Goal: Task Accomplishment & Management: Manage account settings

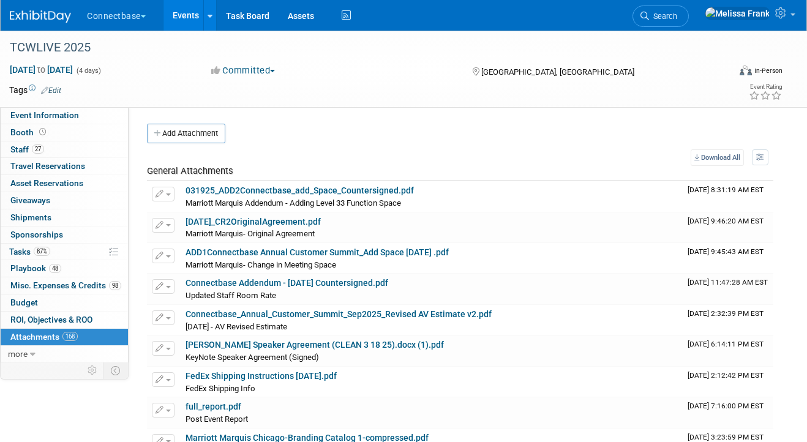
click at [183, 18] on link "Events" at bounding box center [186, 15] width 45 height 31
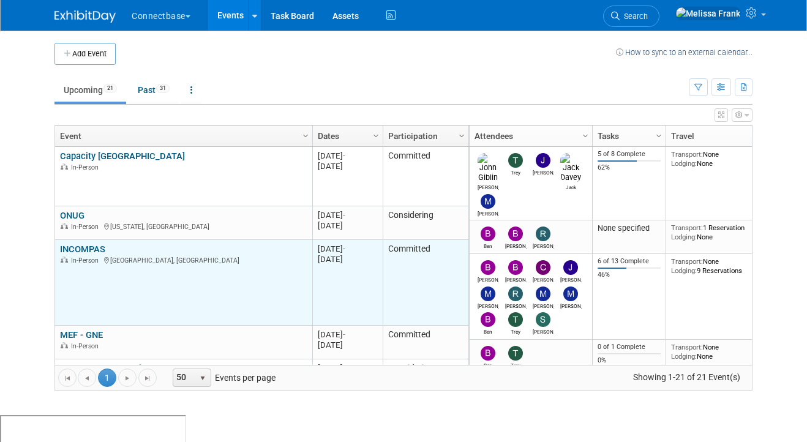
click at [93, 246] on link "INCOMPAS" at bounding box center [82, 249] width 45 height 11
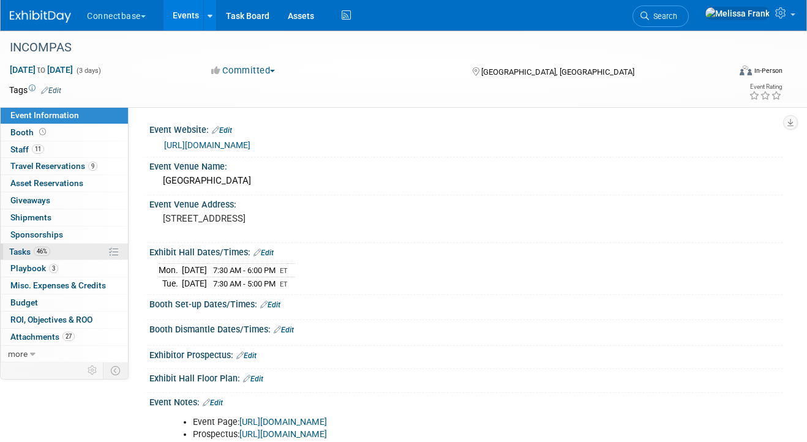
click at [49, 256] on span "Tasks 46%" at bounding box center [29, 252] width 41 height 10
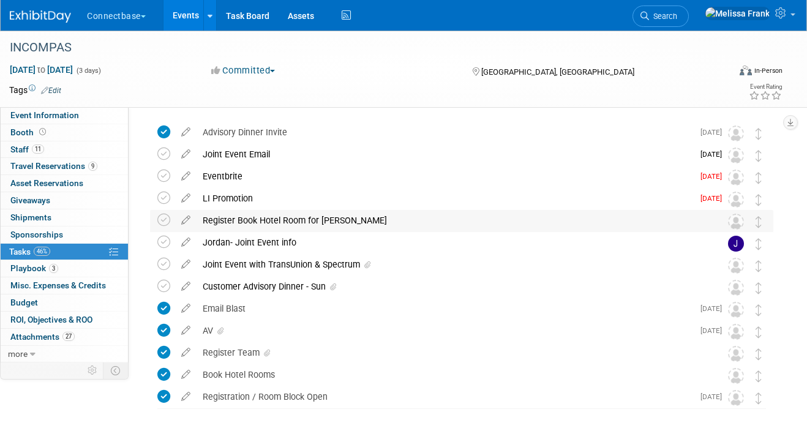
scroll to position [48, 0]
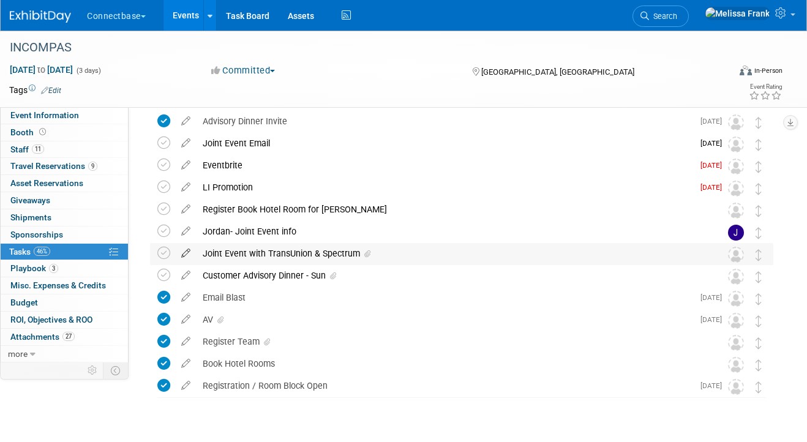
click at [182, 255] on icon at bounding box center [185, 250] width 21 height 15
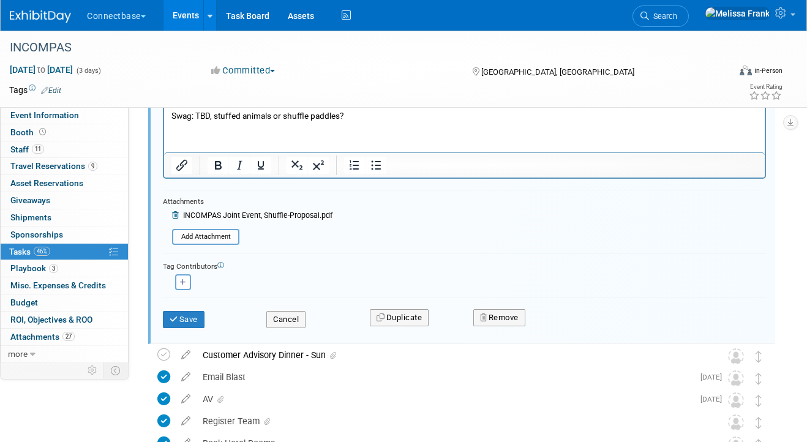
scroll to position [436, 0]
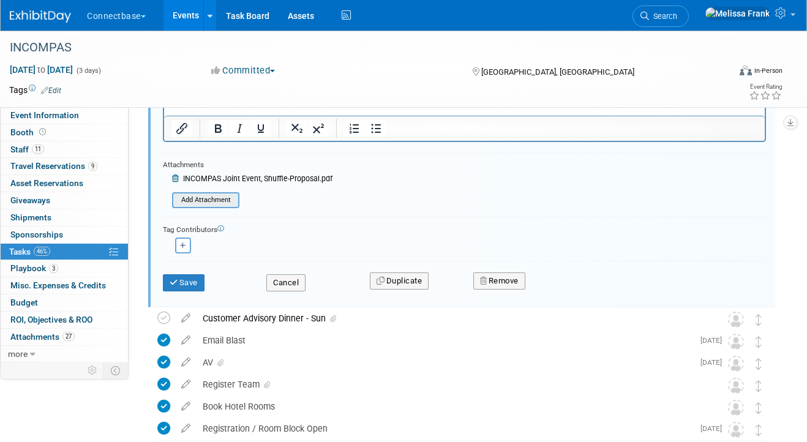
click at [206, 205] on input "file" at bounding box center [175, 200] width 125 height 13
click at [206, 191] on div "Attachments INCOMPAS Joint Event, Shuffle-Proposal.pdf Add Attachment" at bounding box center [248, 184] width 170 height 50
click at [208, 196] on input "file" at bounding box center [175, 200] width 125 height 13
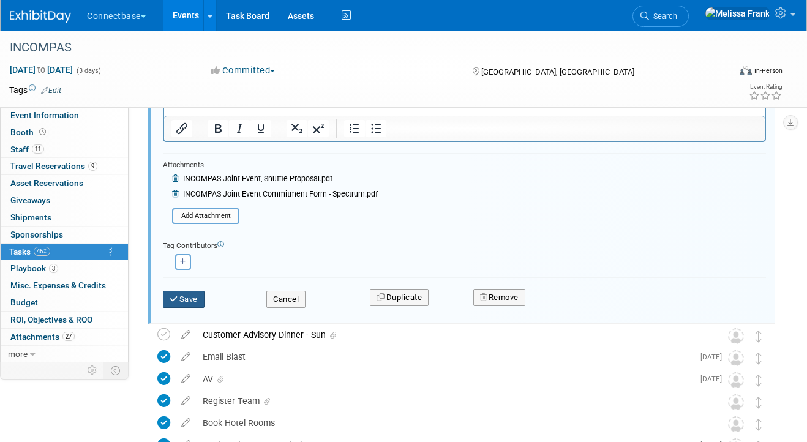
click at [192, 301] on button "Save" at bounding box center [184, 299] width 42 height 17
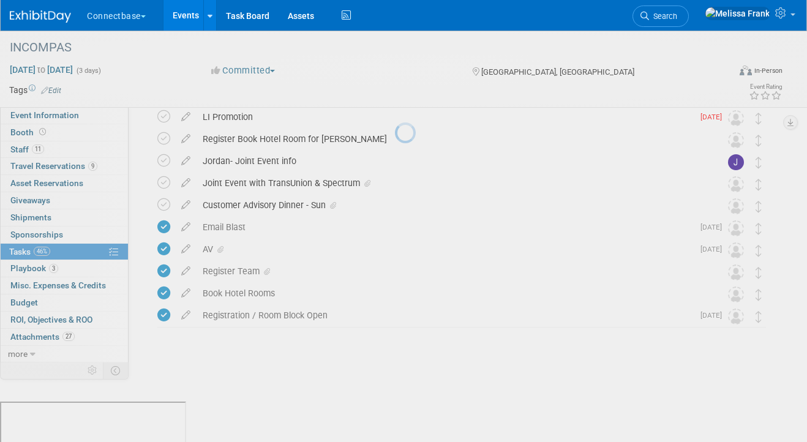
scroll to position [78, 0]
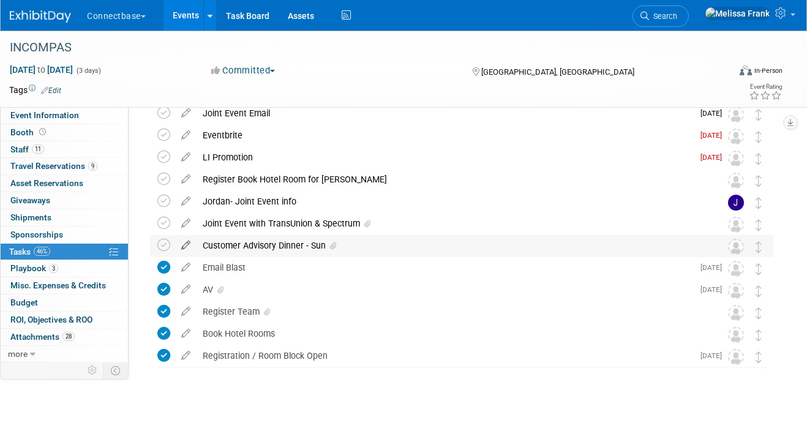
click at [184, 246] on icon at bounding box center [185, 242] width 21 height 15
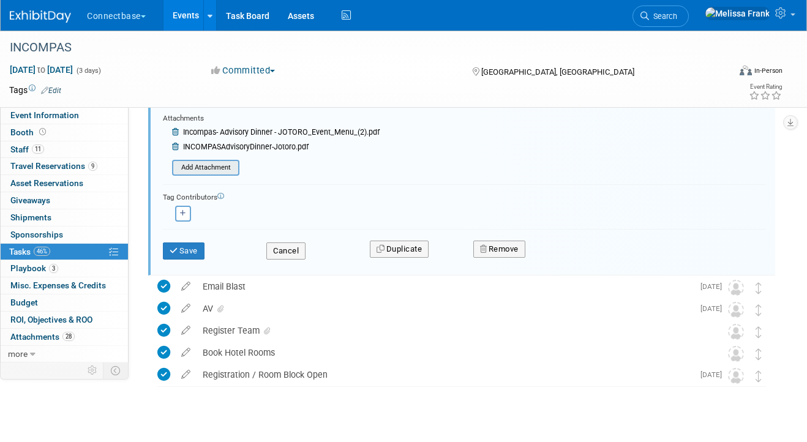
scroll to position [651, 0]
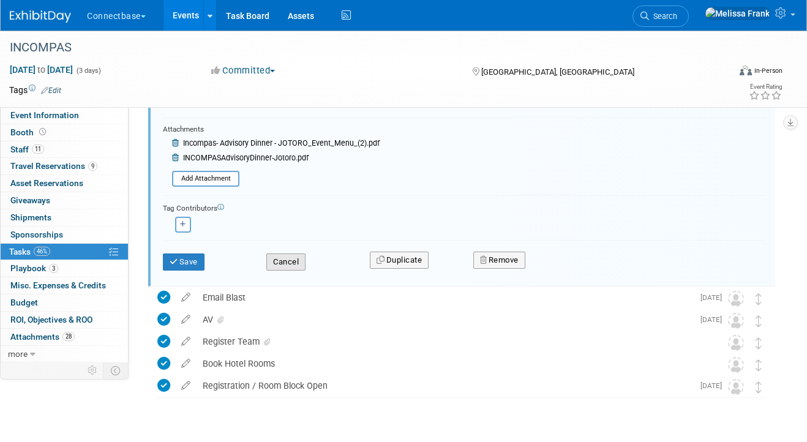
click at [291, 258] on button "Cancel" at bounding box center [285, 262] width 39 height 17
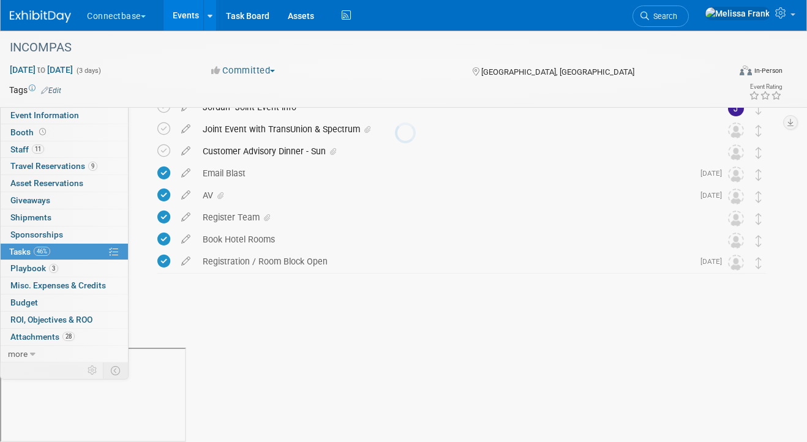
scroll to position [78, 0]
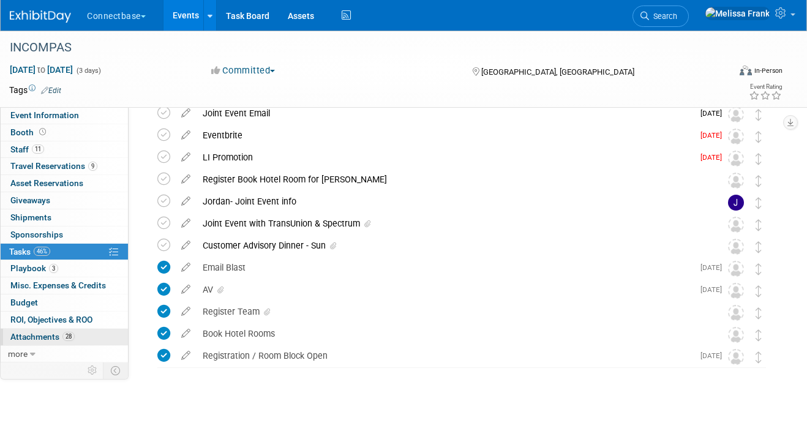
click at [77, 341] on link "28 Attachments 28" at bounding box center [64, 337] width 127 height 17
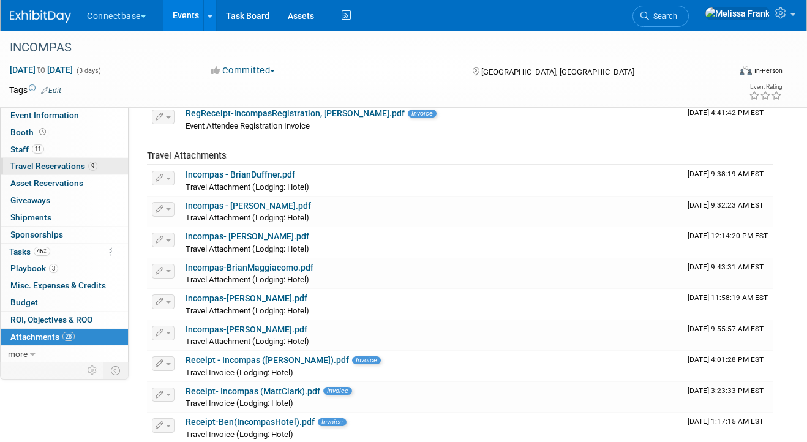
scroll to position [293, 0]
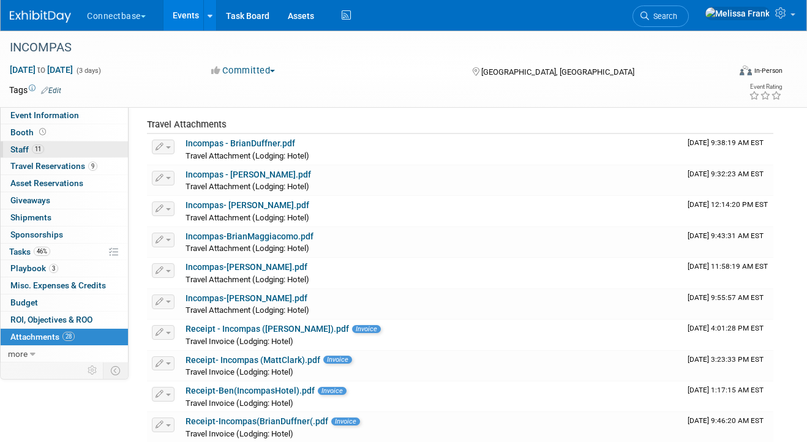
click at [59, 152] on link "11 Staff 11" at bounding box center [64, 150] width 127 height 17
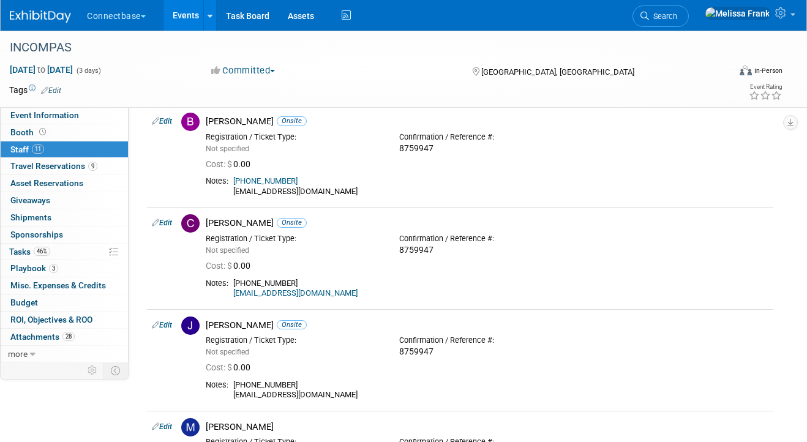
scroll to position [267, 0]
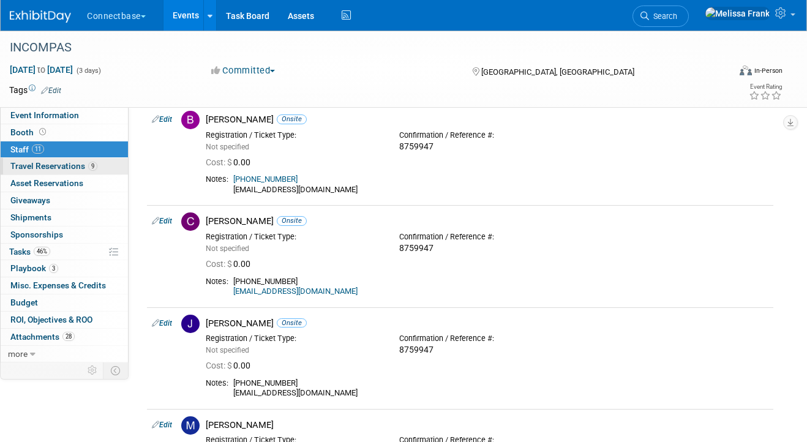
click at [98, 170] on link "9 Travel Reservations 9" at bounding box center [64, 166] width 127 height 17
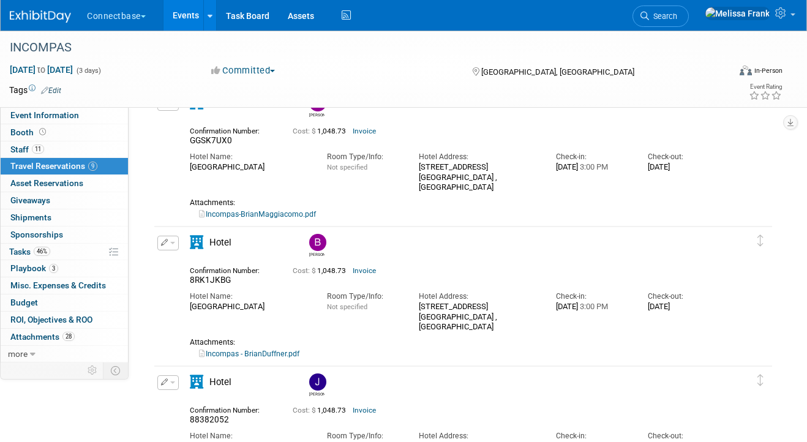
scroll to position [0, 0]
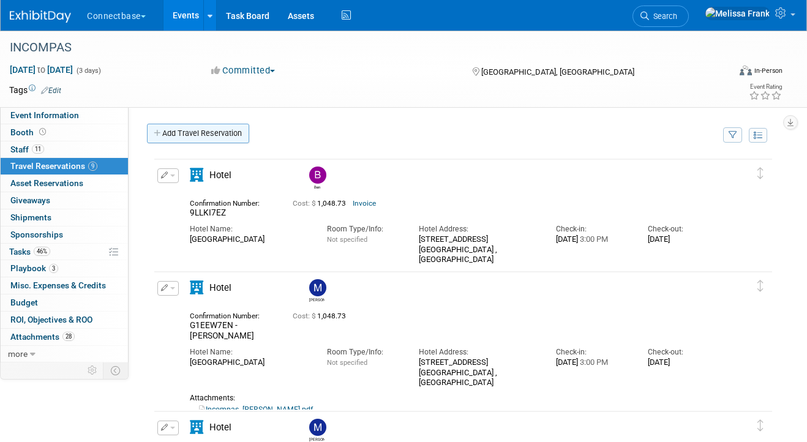
click at [195, 142] on link "Add Travel Reservation" at bounding box center [198, 134] width 102 height 20
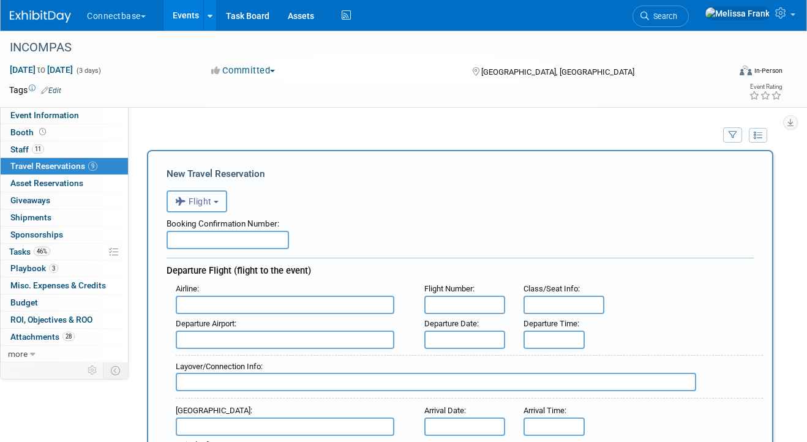
click at [201, 201] on span "Flight" at bounding box center [193, 202] width 37 height 10
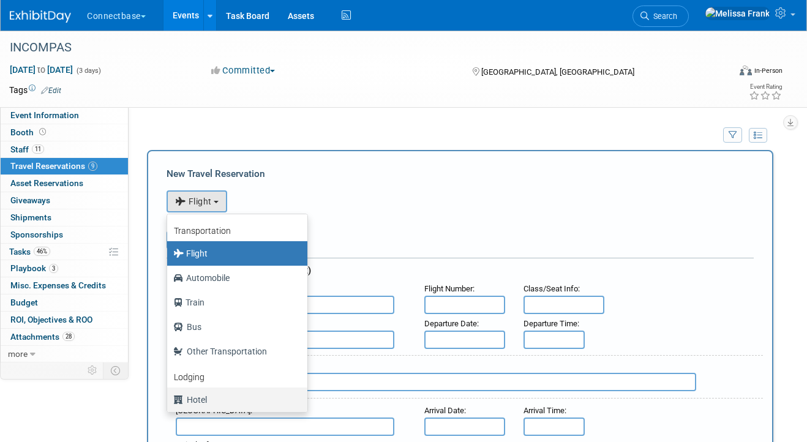
click at [209, 407] on label "Hotel" at bounding box center [234, 400] width 122 height 20
click at [169, 402] on input "Hotel" at bounding box center [165, 398] width 8 height 8
select select "6"
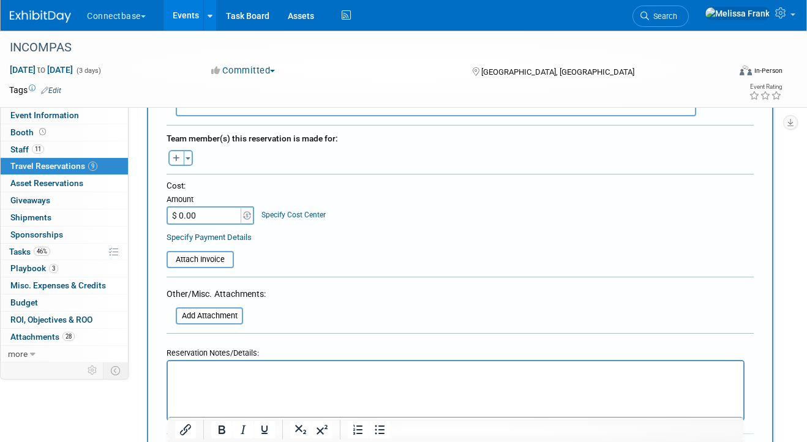
scroll to position [440, 0]
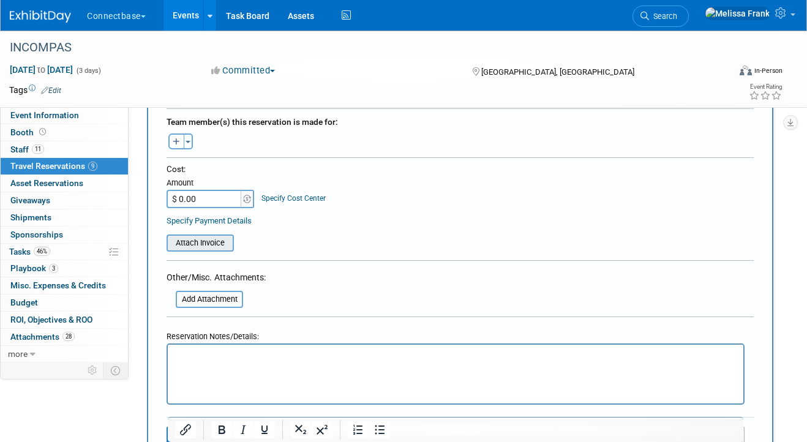
click at [192, 244] on input "file" at bounding box center [160, 243] width 146 height 15
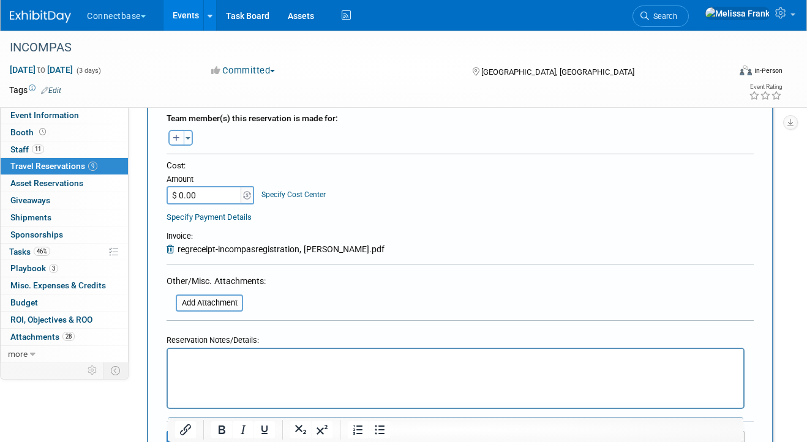
scroll to position [435, 0]
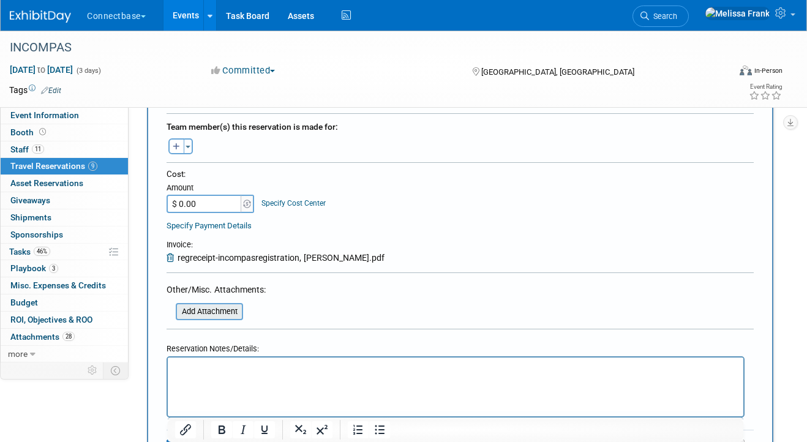
click at [211, 311] on input "file" at bounding box center [169, 311] width 146 height 15
click at [170, 259] on icon at bounding box center [172, 258] width 11 height 9
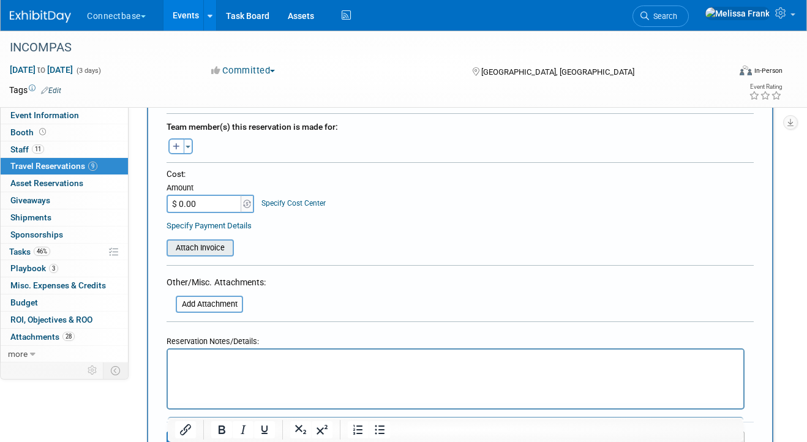
click at [194, 251] on input "file" at bounding box center [160, 248] width 146 height 15
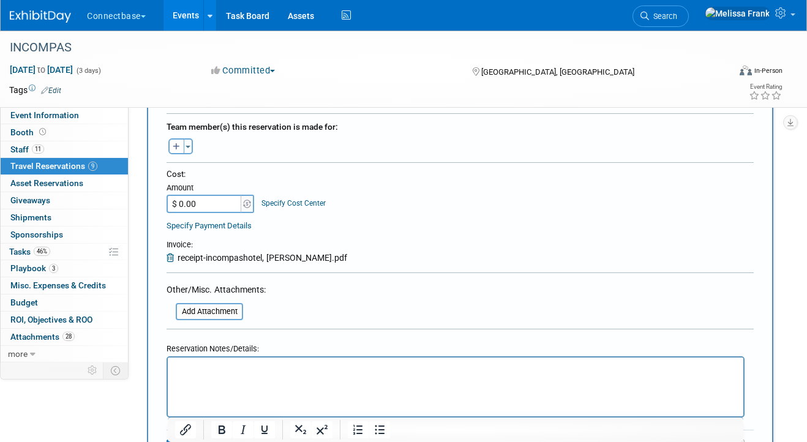
click at [199, 203] on input "$ 0.00" at bounding box center [205, 204] width 77 height 18
paste input "598"
type input "$ 598.00"
click at [181, 145] on button "button" at bounding box center [176, 146] width 16 height 16
select select
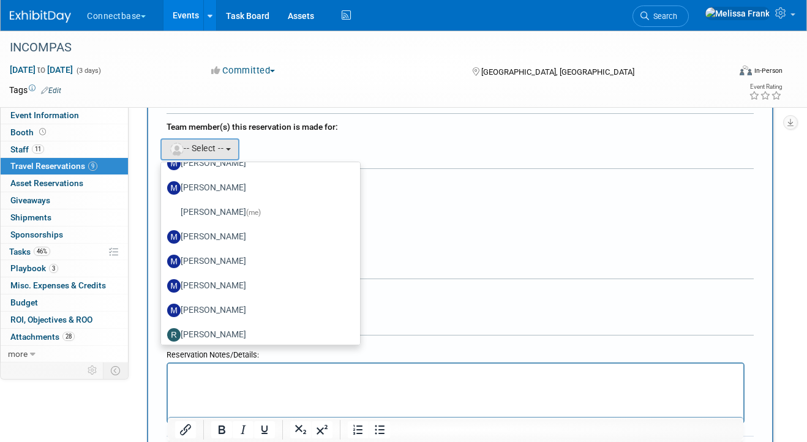
scroll to position [806, 0]
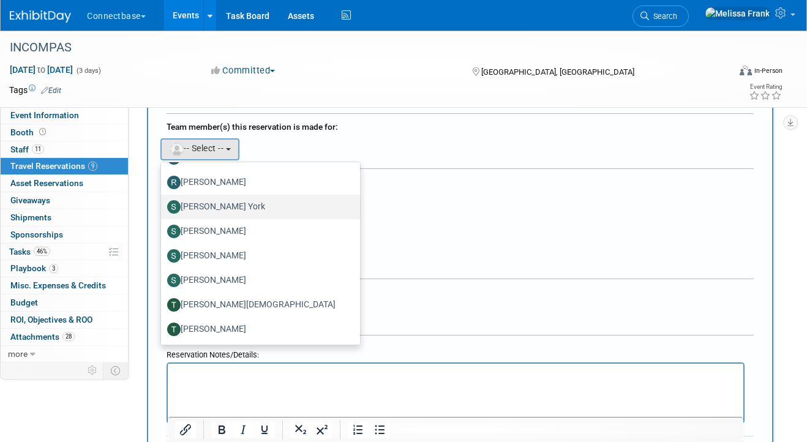
click at [207, 211] on label "[PERSON_NAME] York" at bounding box center [257, 207] width 181 height 20
click at [163, 209] on input "[PERSON_NAME] York" at bounding box center [159, 206] width 8 height 8
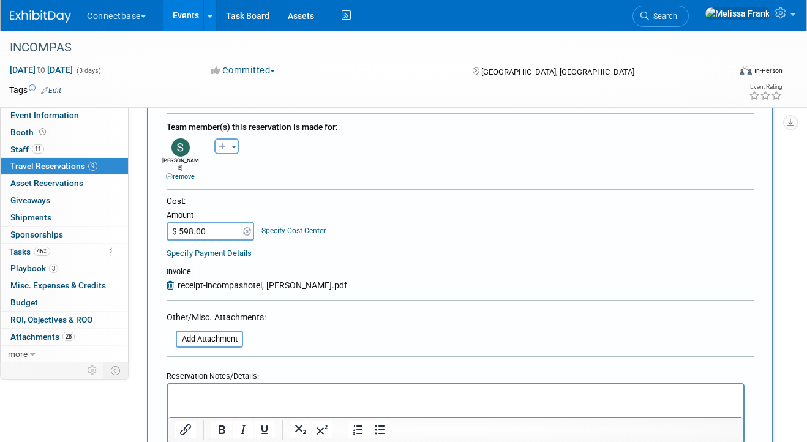
scroll to position [262, 0]
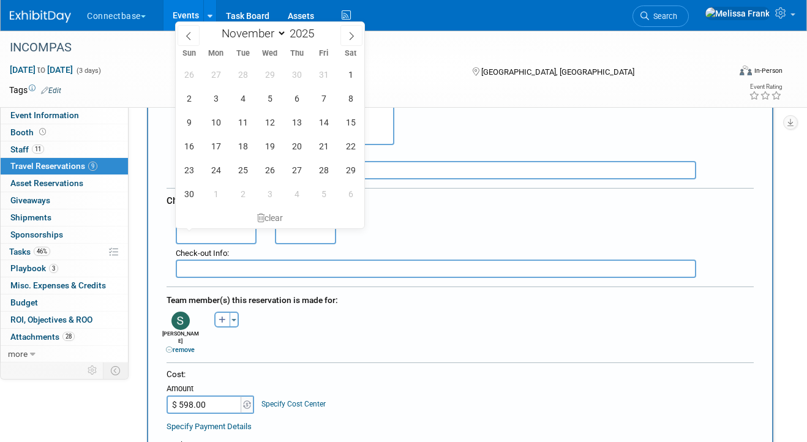
click at [225, 235] on input "text" at bounding box center [216, 235] width 81 height 18
click at [192, 102] on span "2" at bounding box center [189, 98] width 24 height 24
type input "Nov 2, 2025"
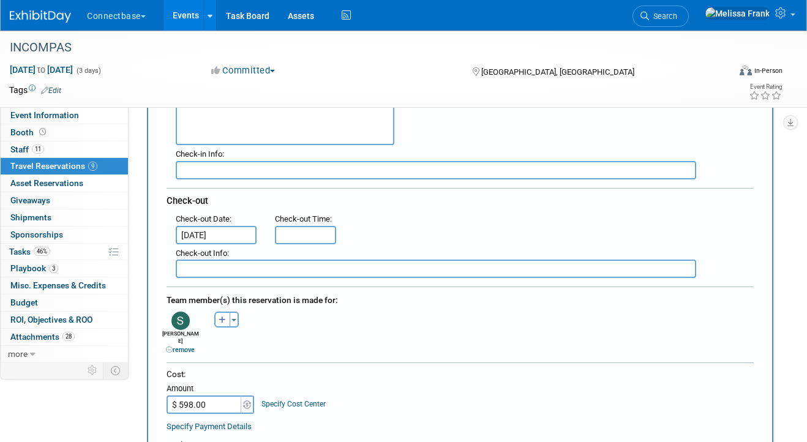
type input "11:00 AM"
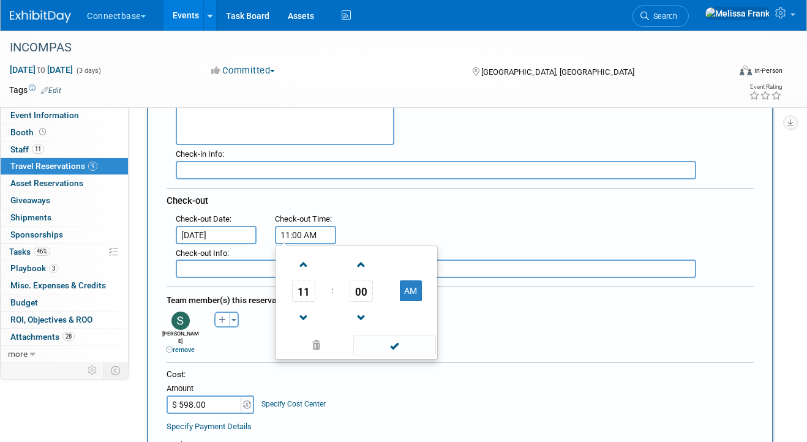
click at [308, 235] on input "11:00 AM" at bounding box center [305, 235] width 61 height 18
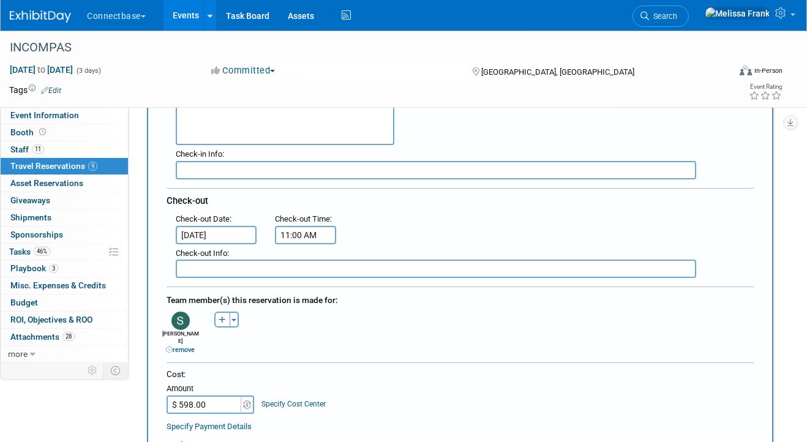
click at [357, 208] on div "Check-out" at bounding box center [460, 199] width 587 height 22
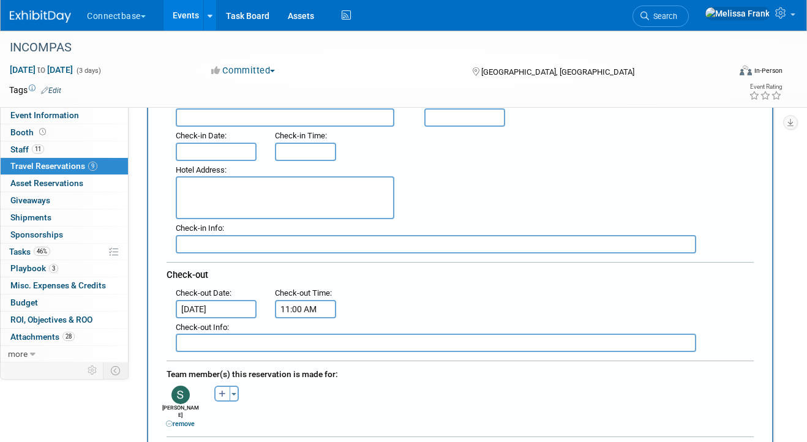
scroll to position [120, 0]
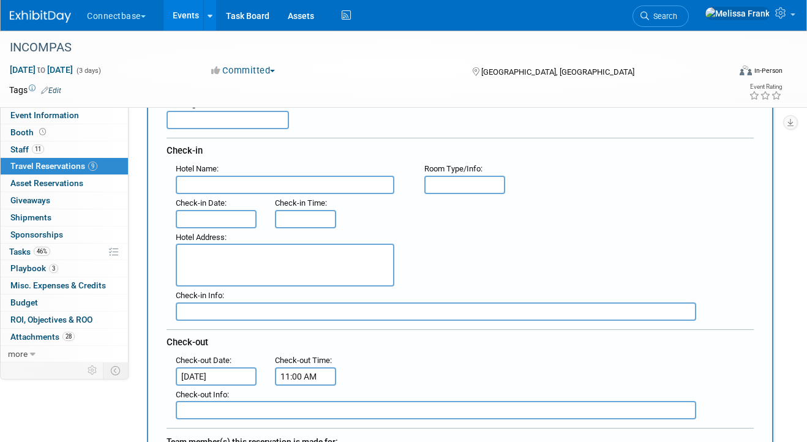
click at [227, 222] on input "text" at bounding box center [216, 219] width 81 height 18
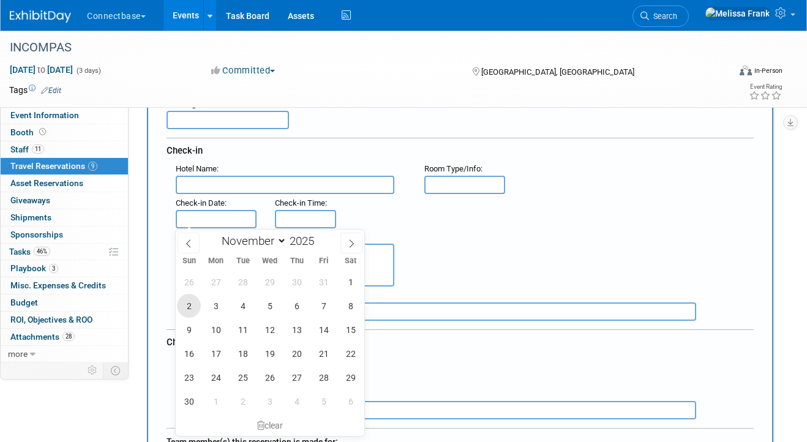
click at [191, 309] on span "2" at bounding box center [189, 306] width 24 height 24
type input "Nov 2, 2025"
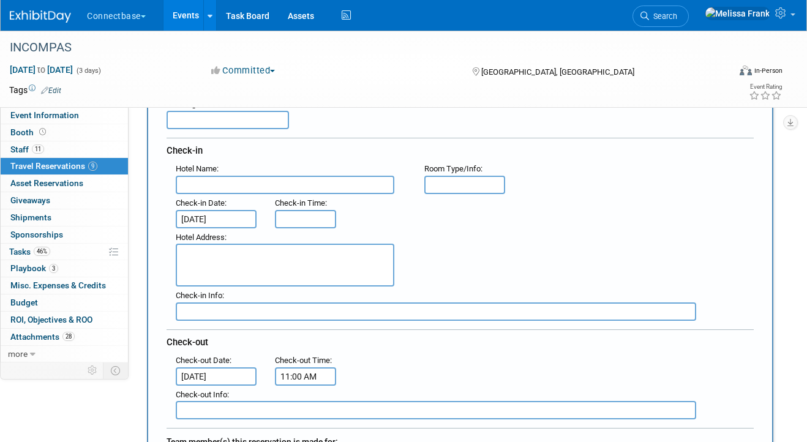
click at [209, 371] on input "Nov 2, 2025" at bounding box center [216, 377] width 81 height 18
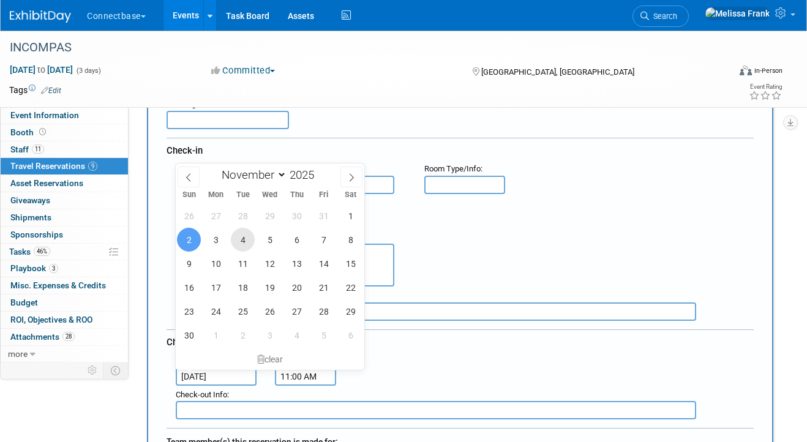
click at [243, 240] on span "4" at bounding box center [243, 240] width 24 height 24
type input "Nov 4, 2025"
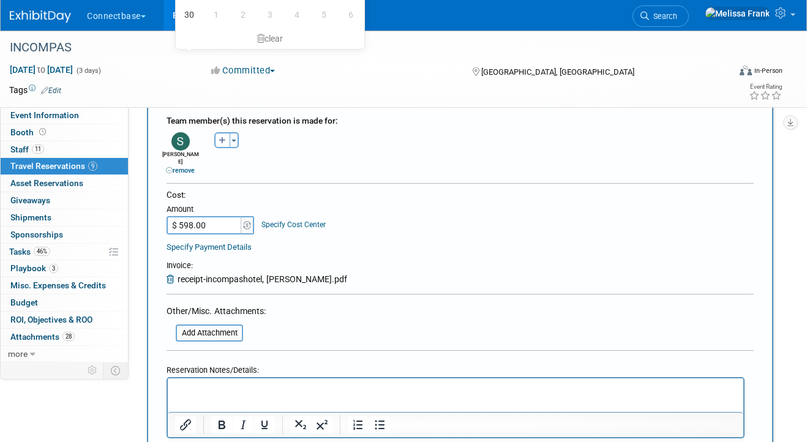
scroll to position [629, 0]
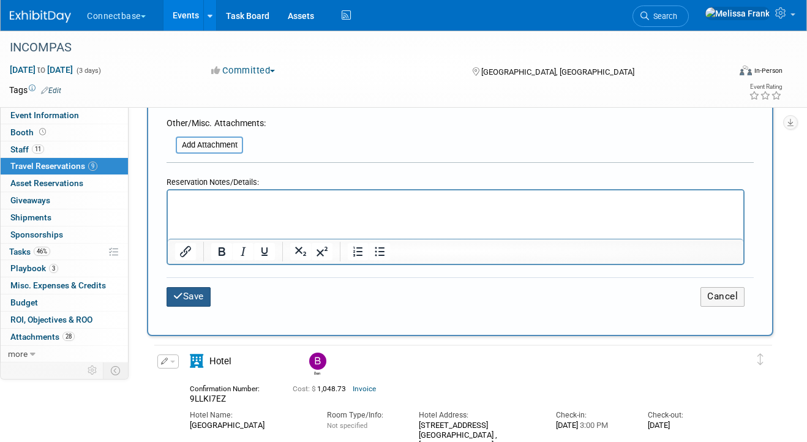
click at [184, 290] on button "Save" at bounding box center [189, 296] width 44 height 19
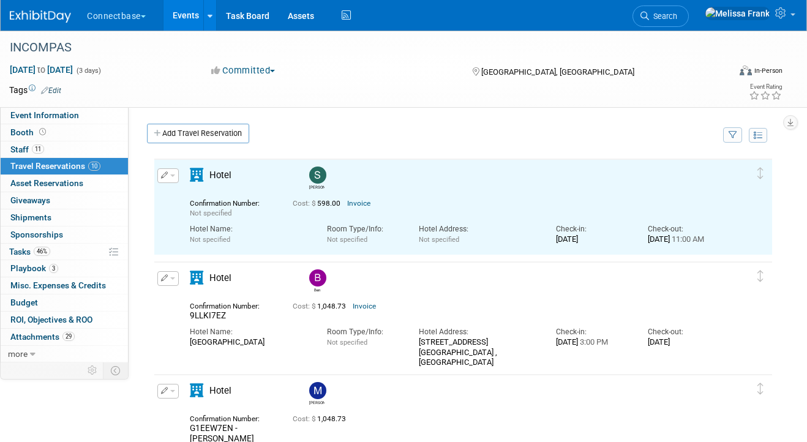
scroll to position [0, 0]
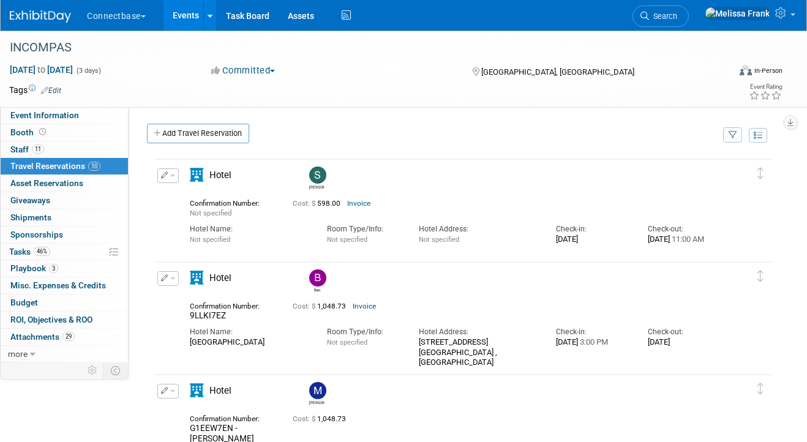
drag, startPoint x: 307, startPoint y: 345, endPoint x: 216, endPoint y: 348, distance: 91.3
click at [216, 349] on div "Hotel Name: JW Marriott Tampa Water Street Room Type/Info: Not specified Hotel …" at bounding box center [455, 344] width 549 height 47
click at [169, 281] on button "button" at bounding box center [167, 278] width 21 height 15
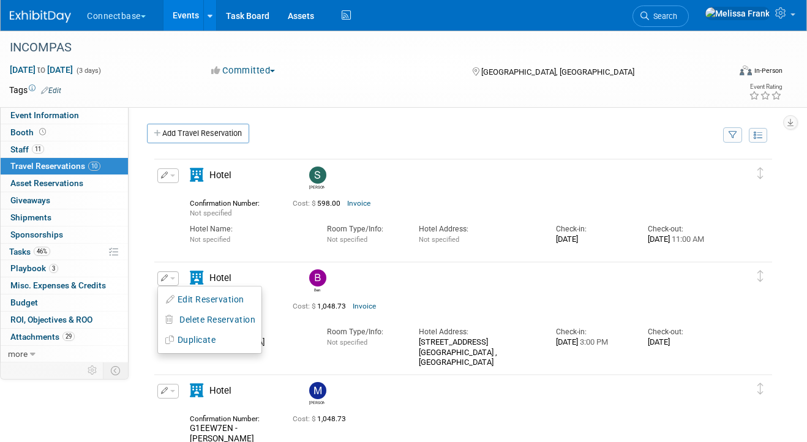
click at [232, 222] on div "Hotel Name: Not specified" at bounding box center [249, 231] width 137 height 26
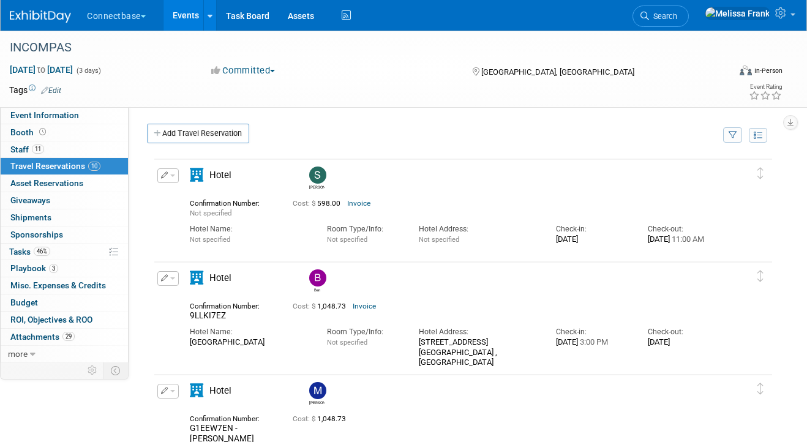
click at [169, 180] on button "button" at bounding box center [167, 175] width 21 height 15
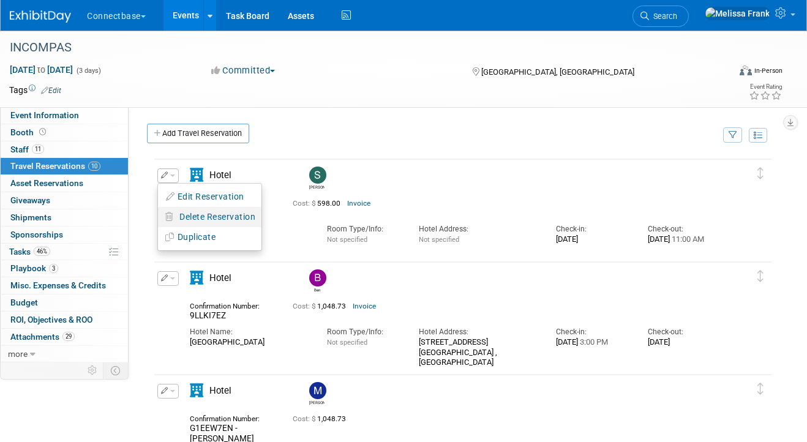
click at [191, 221] on span "Delete Reservation" at bounding box center [217, 217] width 76 height 10
click at [308, 224] on link "Yes" at bounding box center [307, 227] width 36 height 20
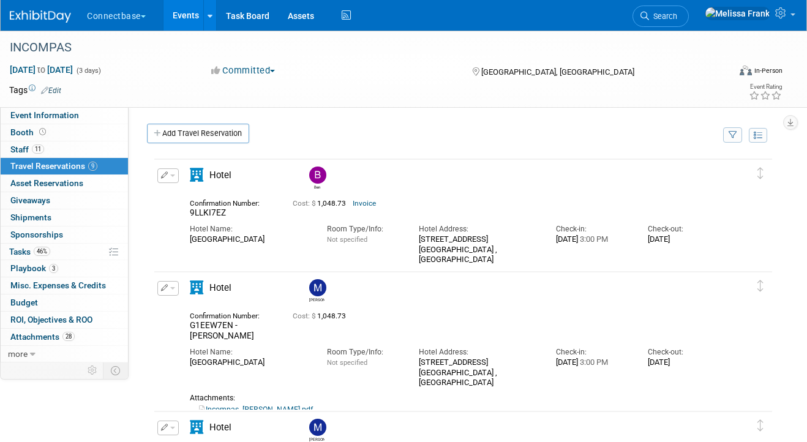
click at [162, 183] on button "button" at bounding box center [167, 175] width 21 height 15
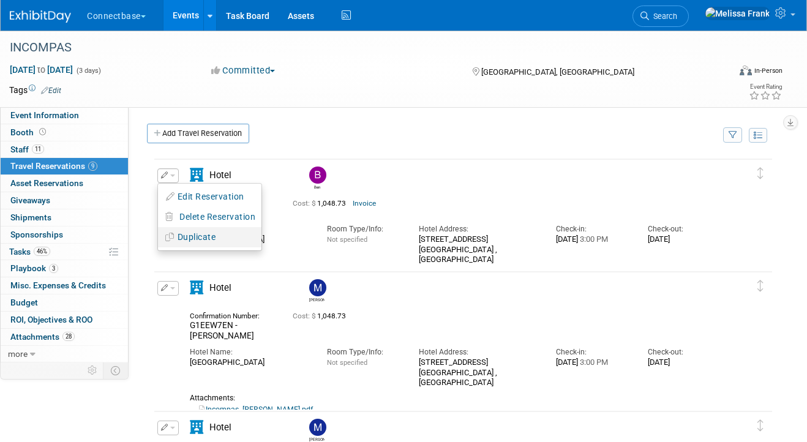
click at [194, 238] on button "Duplicate" at bounding box center [210, 237] width 104 height 18
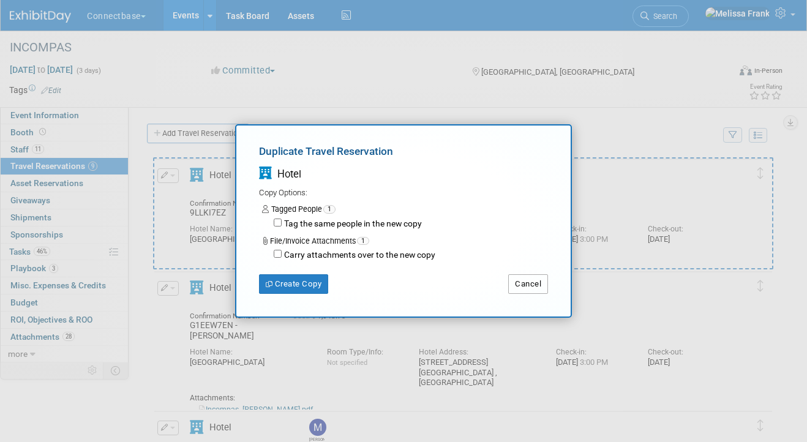
click at [530, 279] on button "Cancel" at bounding box center [528, 284] width 40 height 20
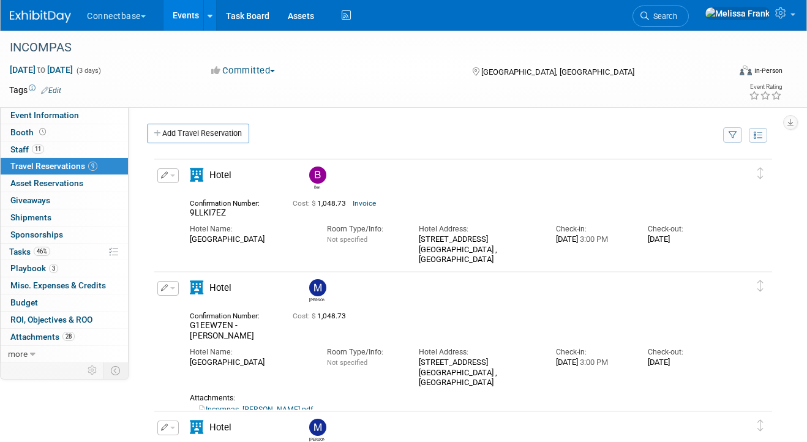
click at [175, 180] on button "button" at bounding box center [167, 175] width 21 height 15
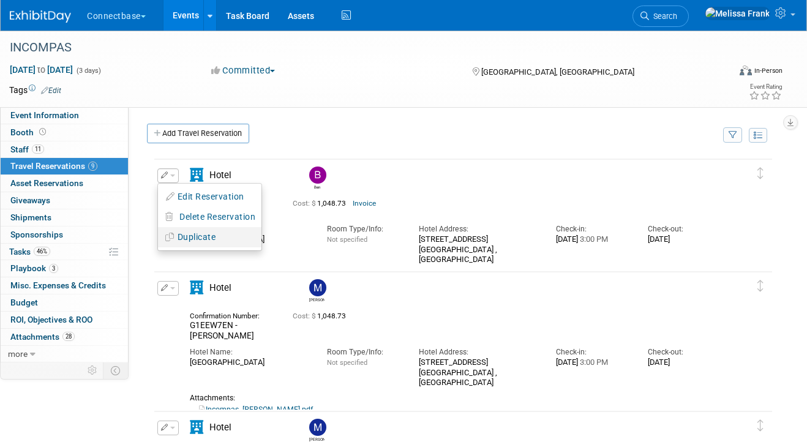
click at [186, 240] on button "Duplicate" at bounding box center [210, 237] width 104 height 18
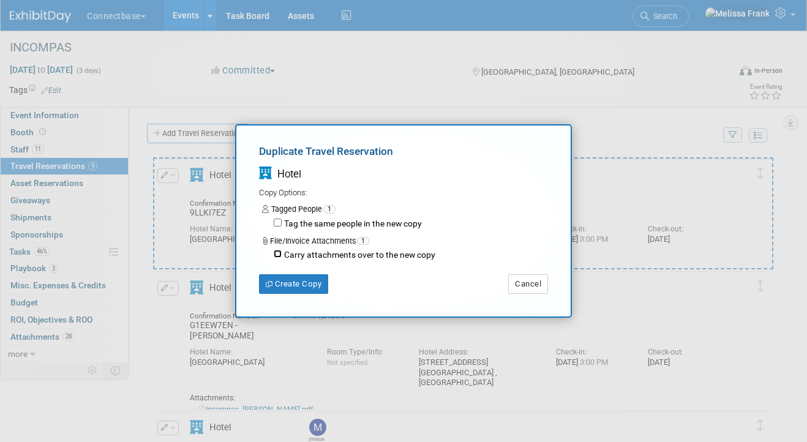
click at [277, 252] on input "Carry attachments over to the new copy" at bounding box center [278, 254] width 8 height 8
click at [279, 248] on div "Carry attachments over to the new copy" at bounding box center [411, 255] width 274 height 17
click at [277, 255] on input "Carry attachments over to the new copy" at bounding box center [278, 254] width 8 height 8
checkbox input "false"
click at [311, 281] on button "Create Copy" at bounding box center [293, 284] width 69 height 20
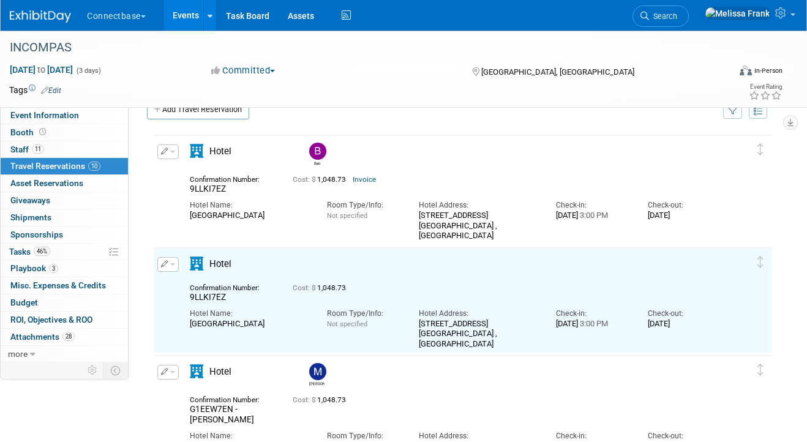
click at [170, 265] on button "button" at bounding box center [167, 264] width 21 height 15
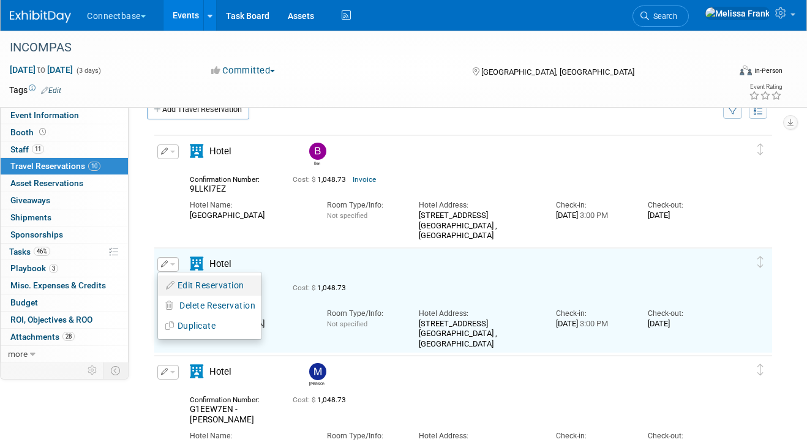
click at [188, 283] on button "Edit Reservation" at bounding box center [210, 286] width 104 height 18
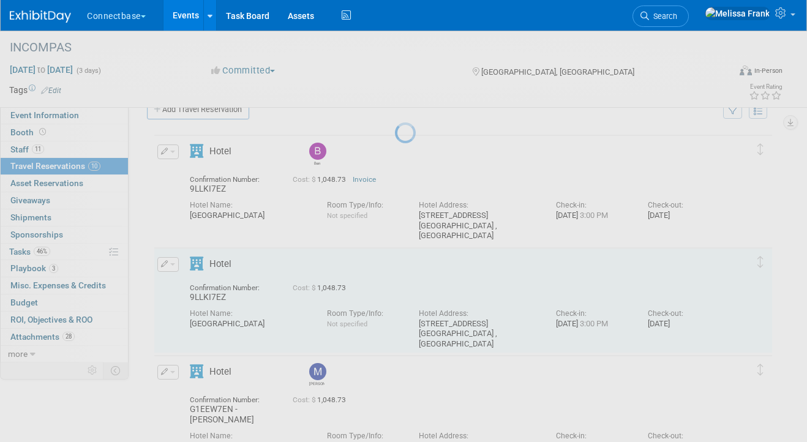
select select "10"
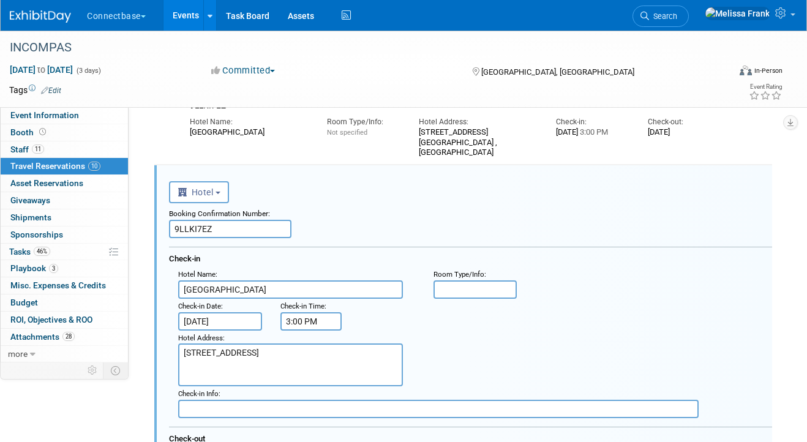
scroll to position [134, 0]
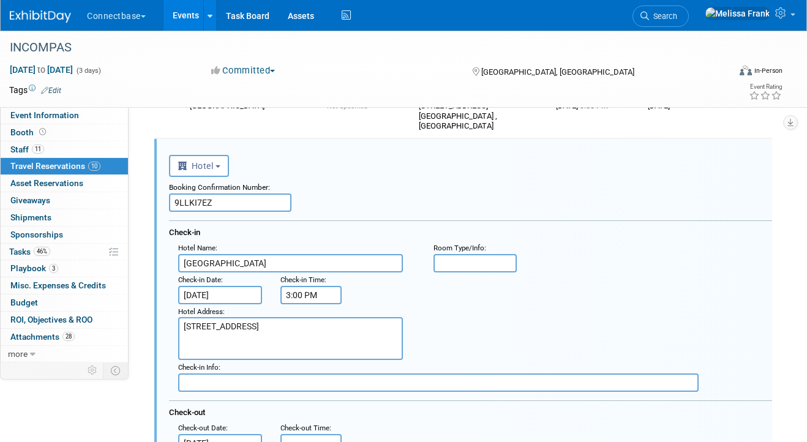
click at [222, 199] on input "9LLKI7EZ" at bounding box center [230, 203] width 123 height 18
click at [213, 167] on span "Hotel" at bounding box center [196, 166] width 36 height 10
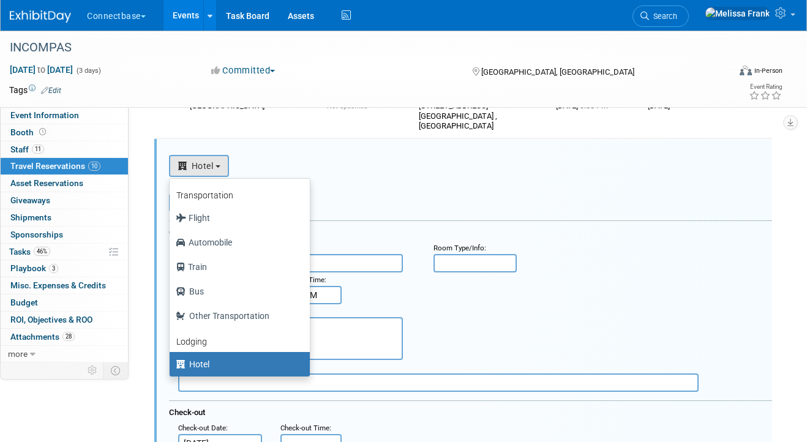
click at [400, 157] on div "<i class="fas fa-plane" style="padding: 6px 4px 6px 1px;"></i> Flight <i class=…" at bounding box center [470, 164] width 603 height 25
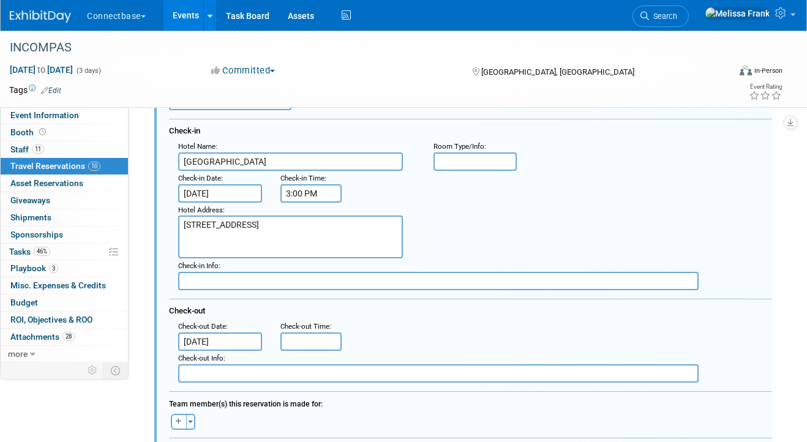
scroll to position [244, 0]
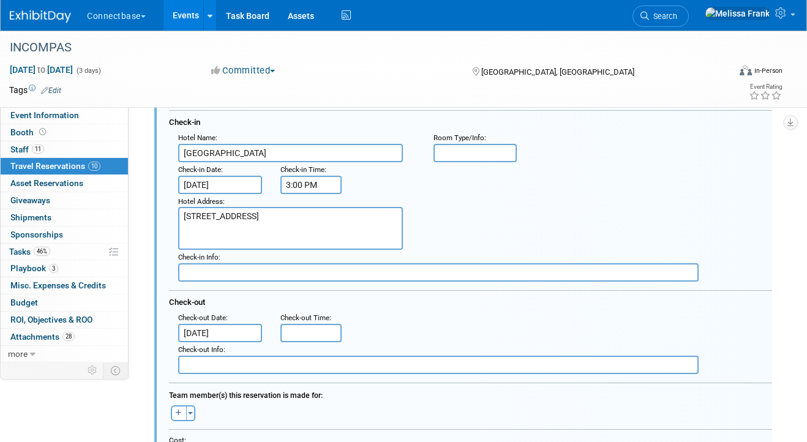
click at [214, 187] on input "Nov 2, 2025" at bounding box center [220, 185] width 84 height 18
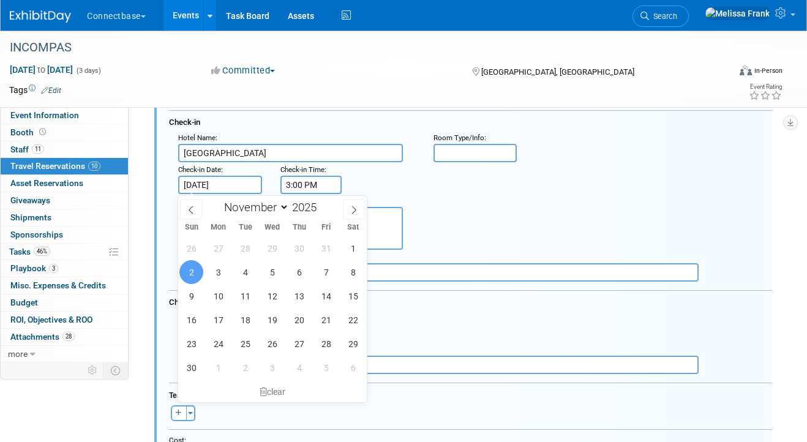
click at [486, 279] on input "text" at bounding box center [438, 272] width 521 height 18
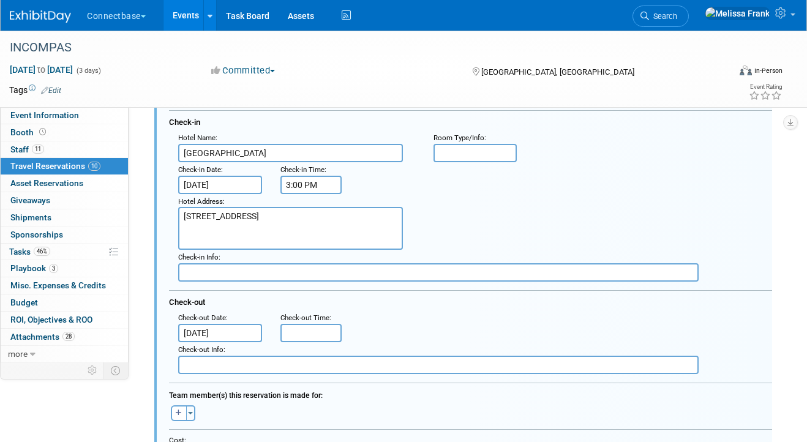
click at [222, 335] on input "Nov 5, 2025" at bounding box center [220, 333] width 84 height 18
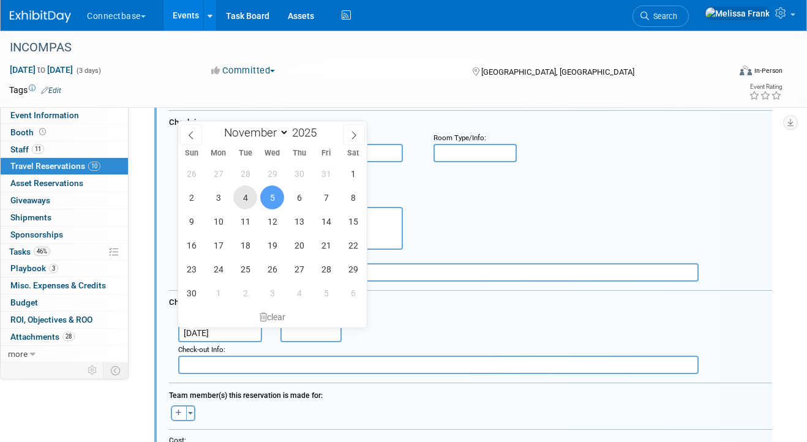
click at [257, 199] on span "4" at bounding box center [245, 198] width 24 height 24
type input "Nov 4, 2025"
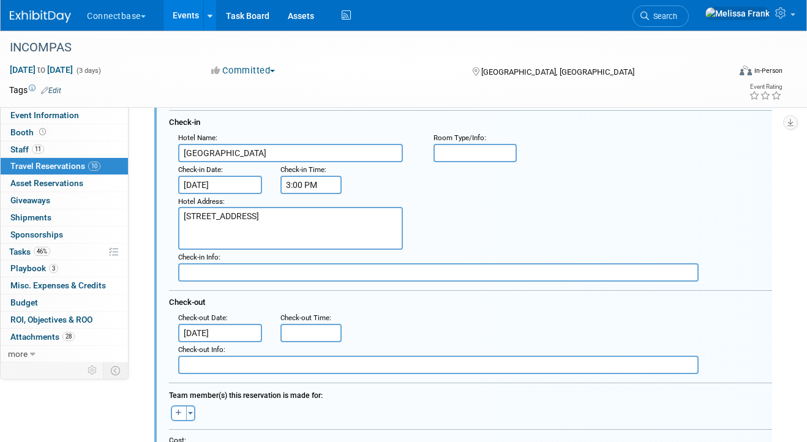
click at [505, 202] on div "Hotel Address : 10 Water Street Tampa , FL 33602 , United States of America" at bounding box center [475, 222] width 613 height 56
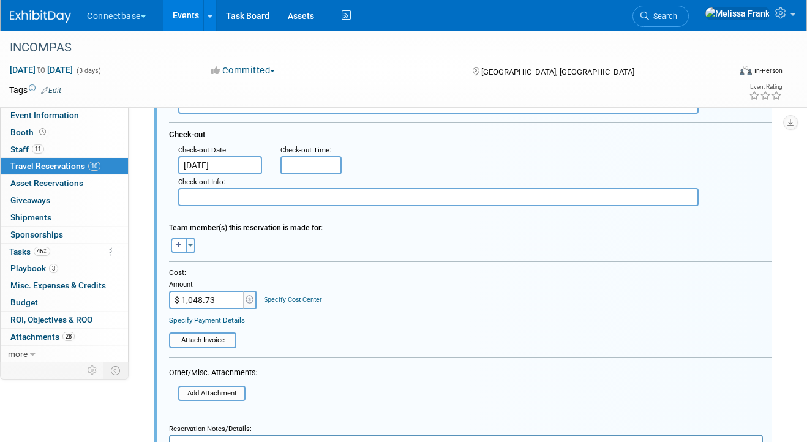
scroll to position [400, 0]
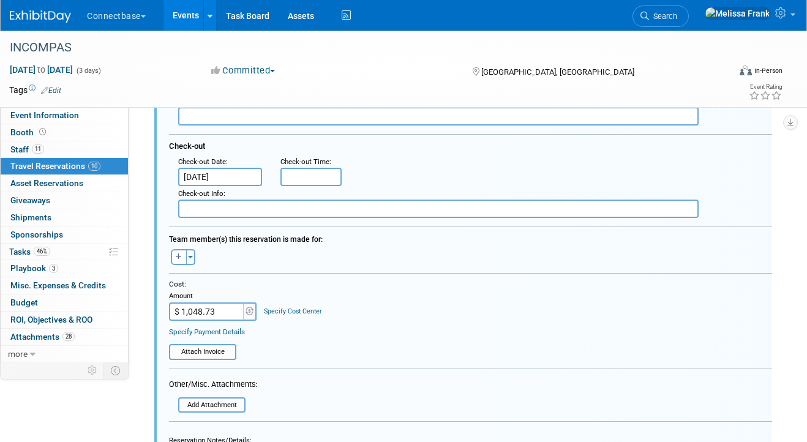
click at [227, 317] on input "$ 1,048.73" at bounding box center [207, 312] width 77 height 18
paste input "598.00"
type input "$ 598.00"
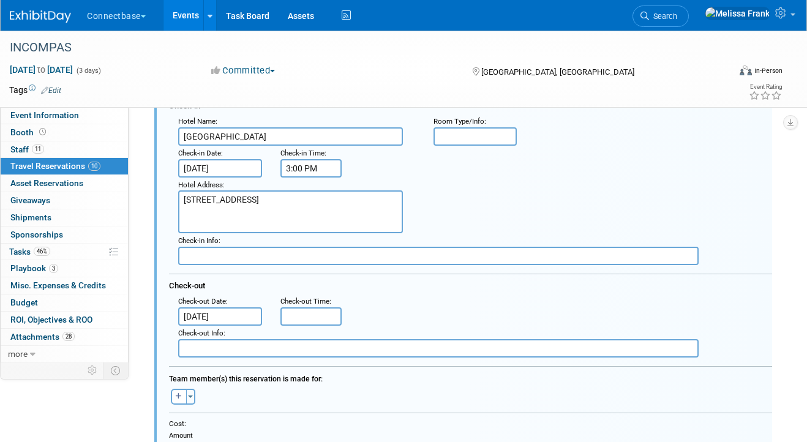
scroll to position [135, 0]
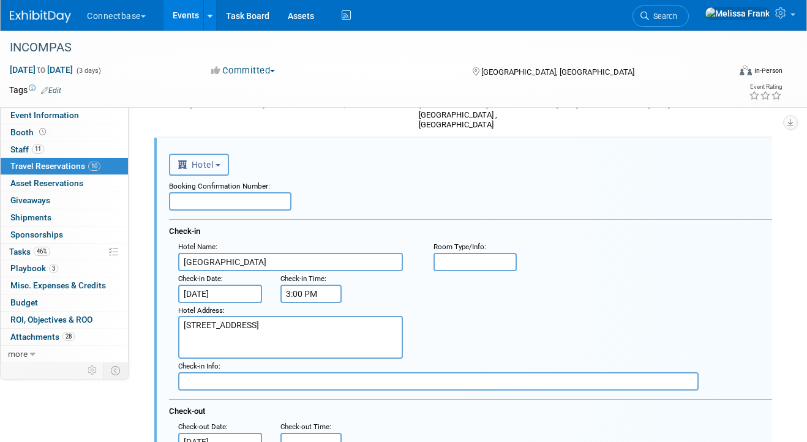
click at [201, 168] on span "Hotel" at bounding box center [196, 165] width 36 height 10
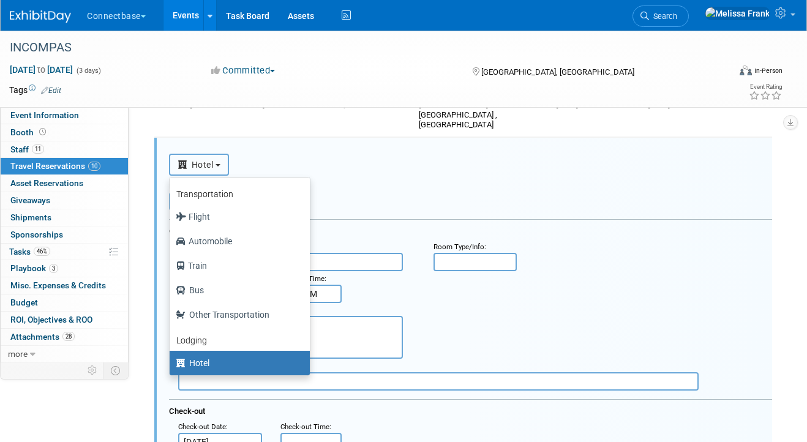
click at [201, 168] on span "Hotel" at bounding box center [196, 165] width 36 height 10
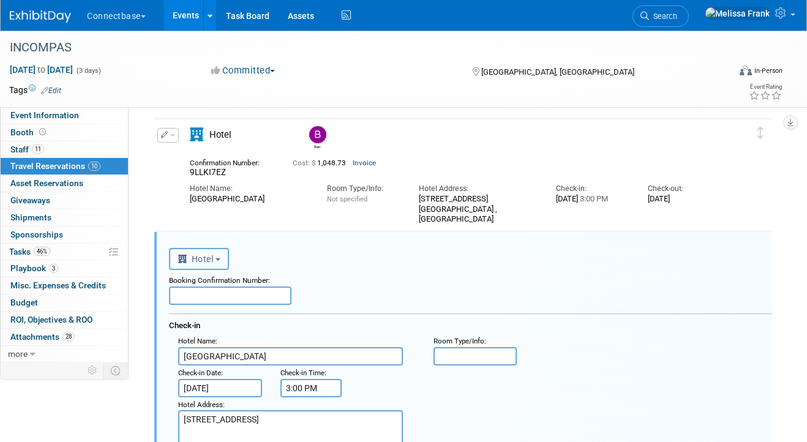
scroll to position [24, 0]
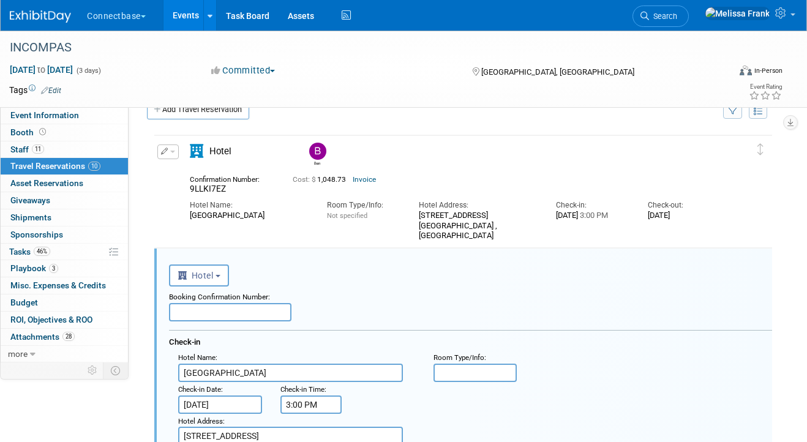
click at [168, 156] on button "button" at bounding box center [167, 152] width 21 height 15
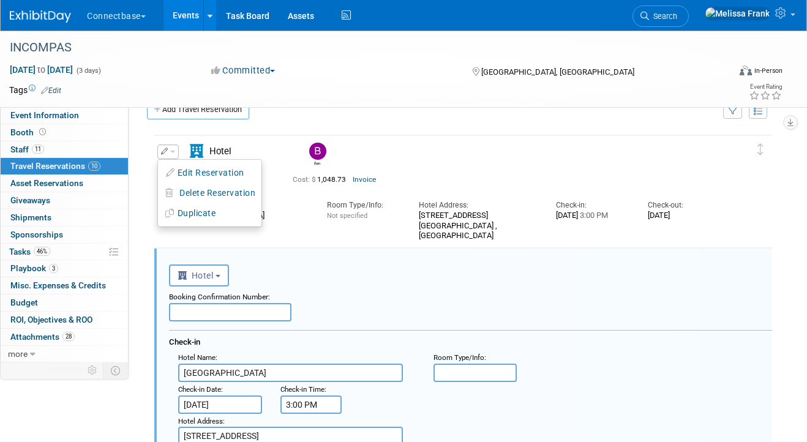
click at [289, 284] on div "<i class="fas fa-plane" style="padding: 6px 4px 6px 1px;"></i> Flight <i class=…" at bounding box center [470, 274] width 603 height 25
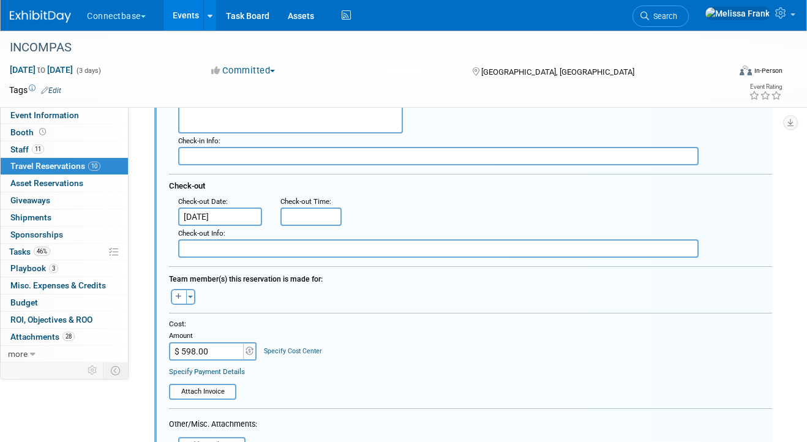
scroll to position [363, 0]
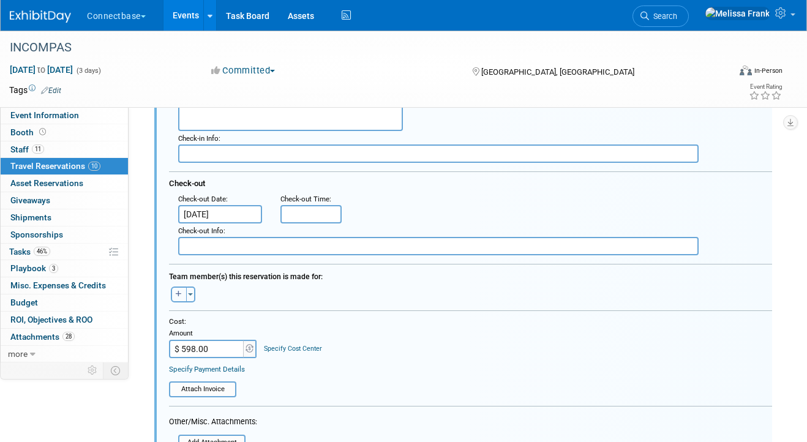
click at [179, 293] on icon "button" at bounding box center [179, 293] width 6 height 7
select select
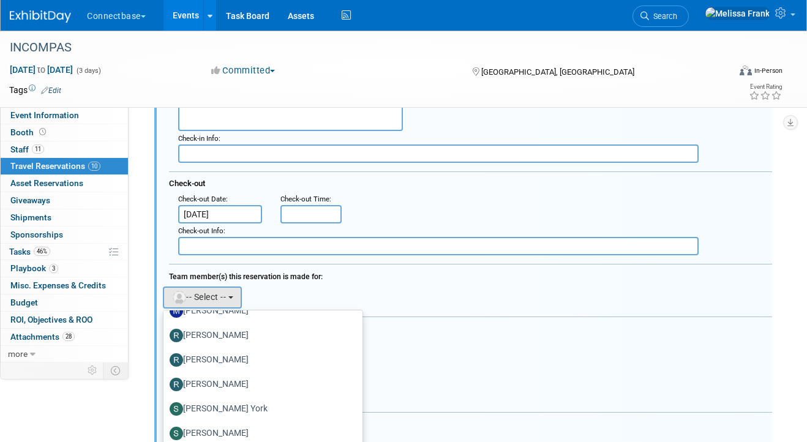
scroll to position [806, 0]
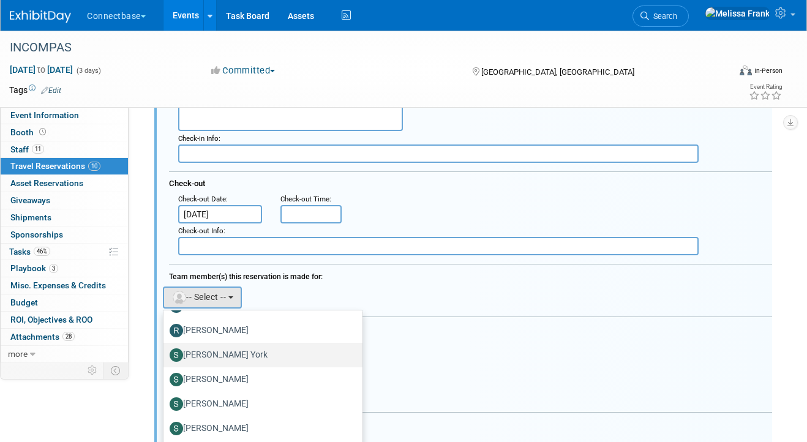
click at [224, 358] on label "[PERSON_NAME] York" at bounding box center [260, 355] width 181 height 20
click at [165, 358] on input "[PERSON_NAME] York" at bounding box center [161, 354] width 8 height 8
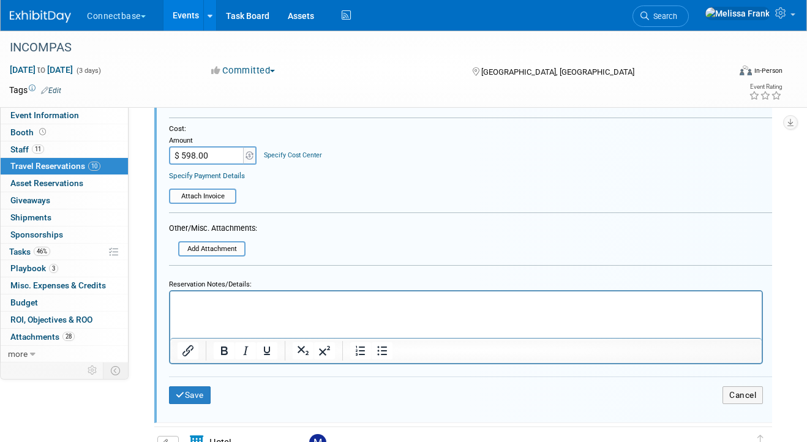
scroll to position [534, 0]
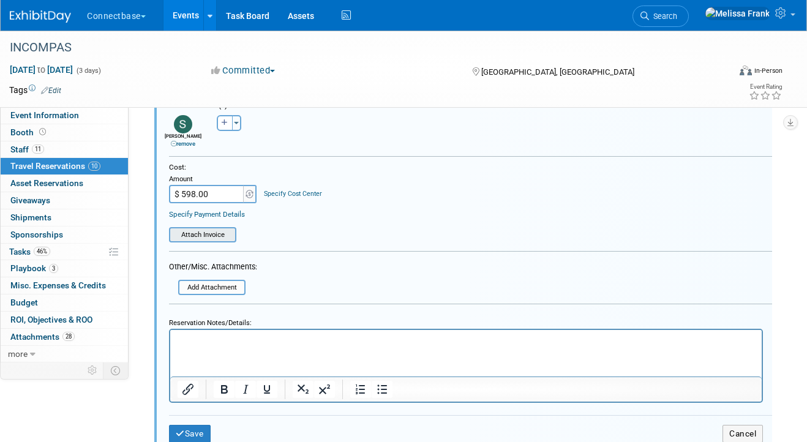
click at [200, 236] on input "file" at bounding box center [172, 234] width 125 height 13
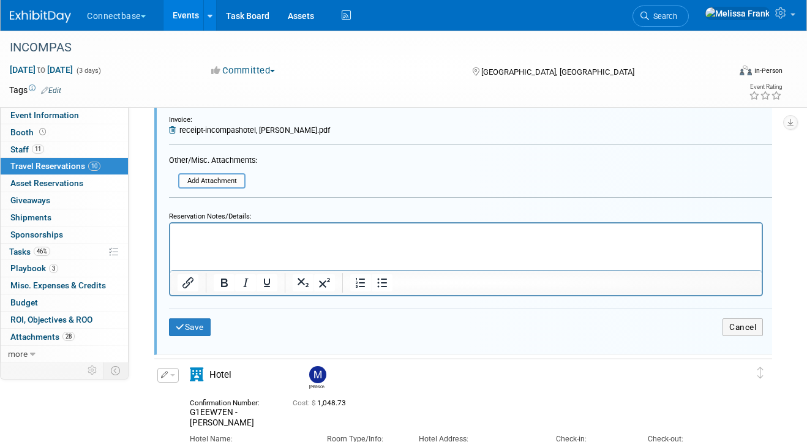
scroll to position [686, 0]
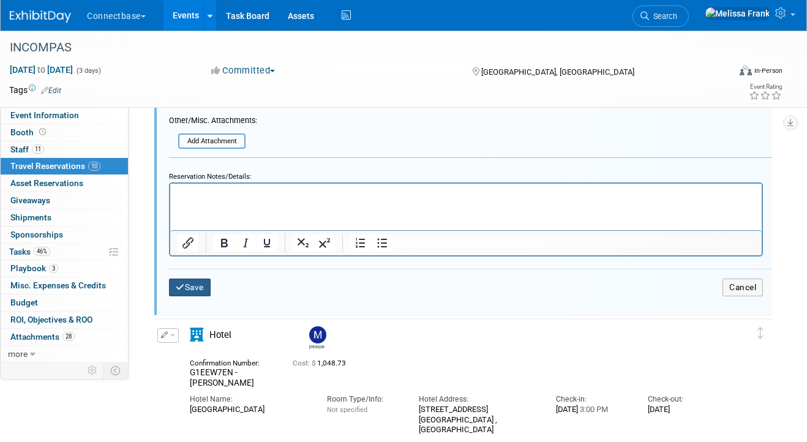
click at [191, 292] on button "Save" at bounding box center [190, 288] width 42 height 18
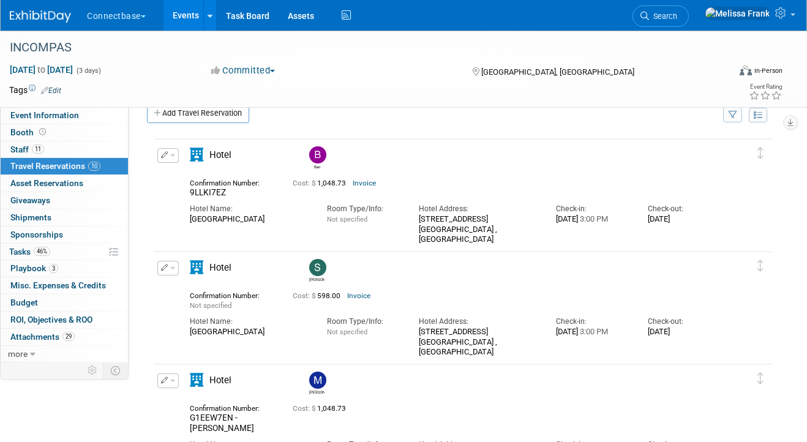
scroll to position [19, 0]
click at [165, 275] on button "button" at bounding box center [167, 269] width 21 height 15
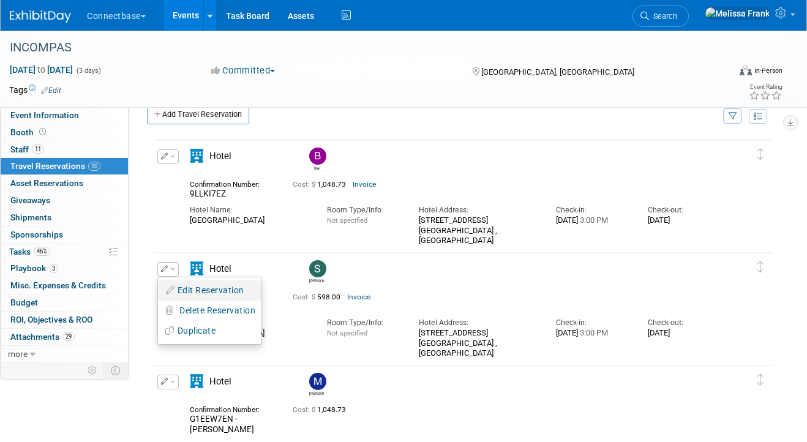
click at [204, 296] on button "Edit Reservation" at bounding box center [210, 291] width 104 height 18
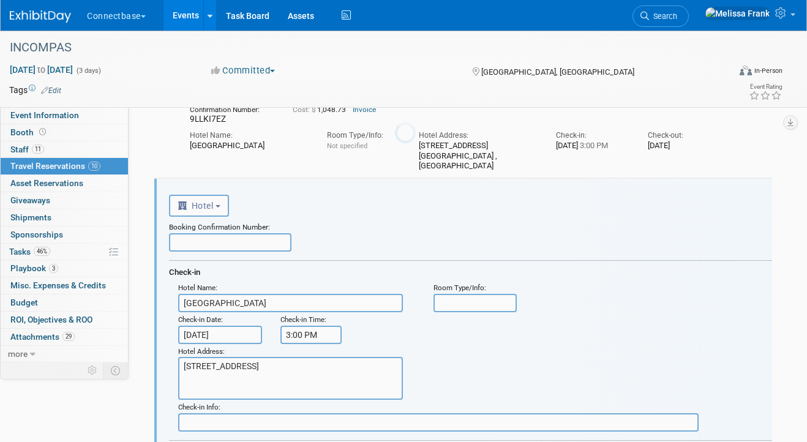
scroll to position [134, 0]
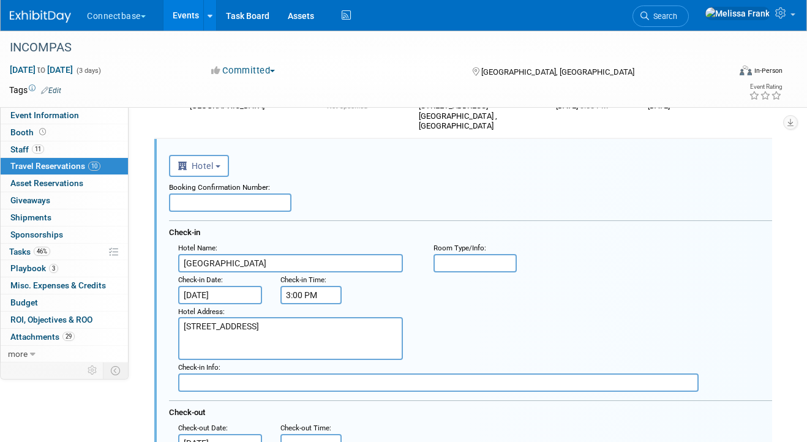
click at [207, 202] on input "text" at bounding box center [230, 203] width 123 height 18
paste input "WO3RZTXH"
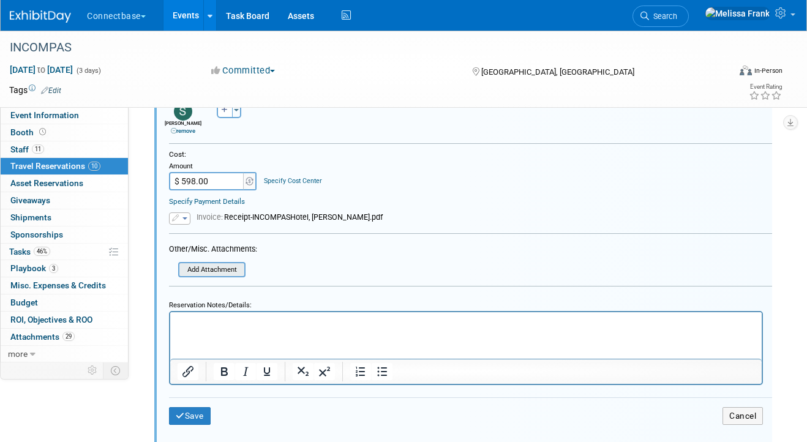
scroll to position [581, 0]
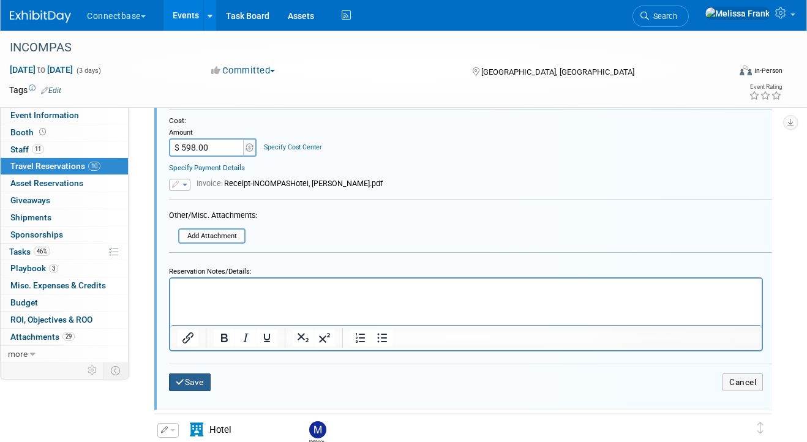
type input "WO3RZTXH"
click at [197, 379] on button "Save" at bounding box center [190, 383] width 42 height 18
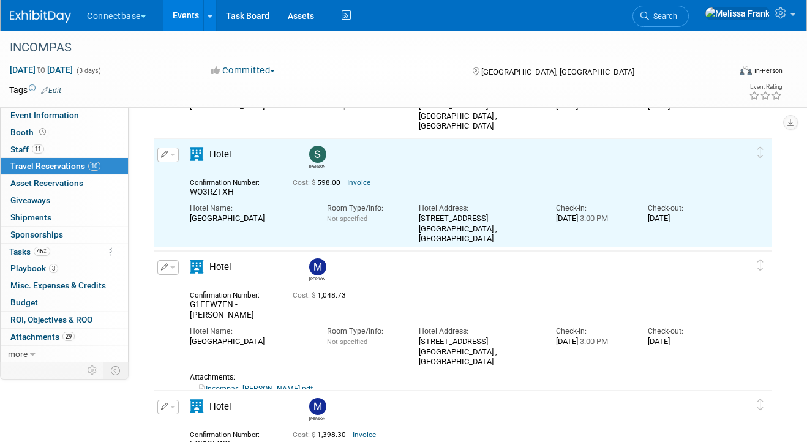
scroll to position [0, 0]
